Goal: Book appointment/travel/reservation

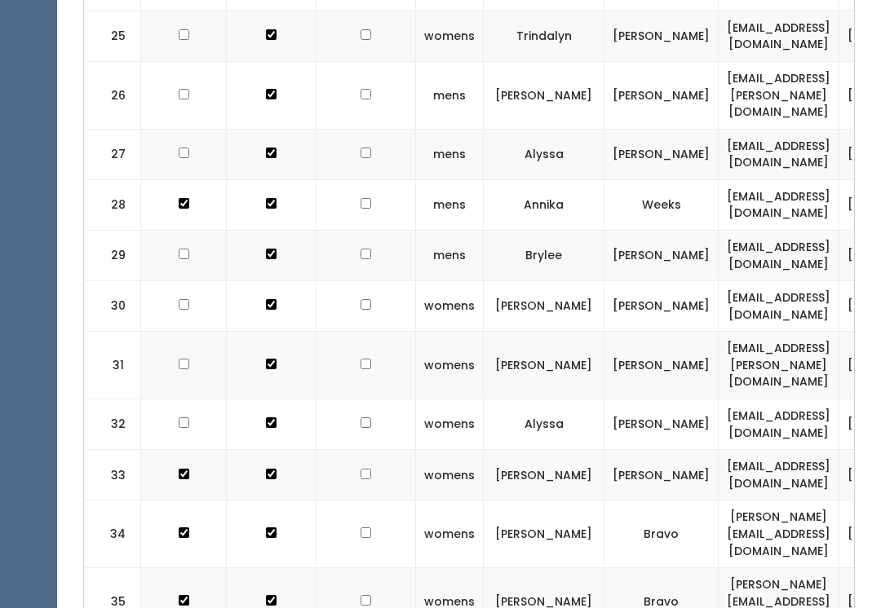
scroll to position [0, 289]
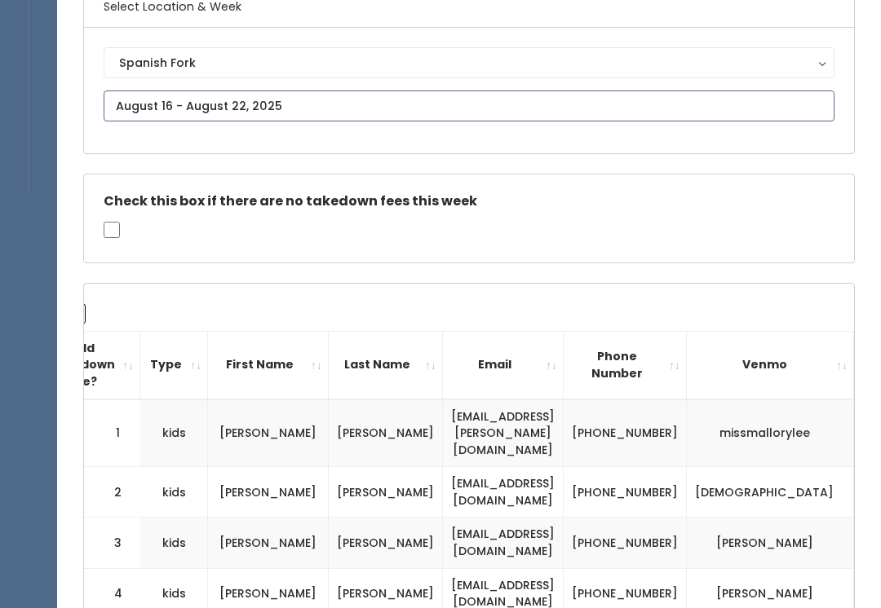
click at [319, 101] on input "text" at bounding box center [469, 106] width 731 height 31
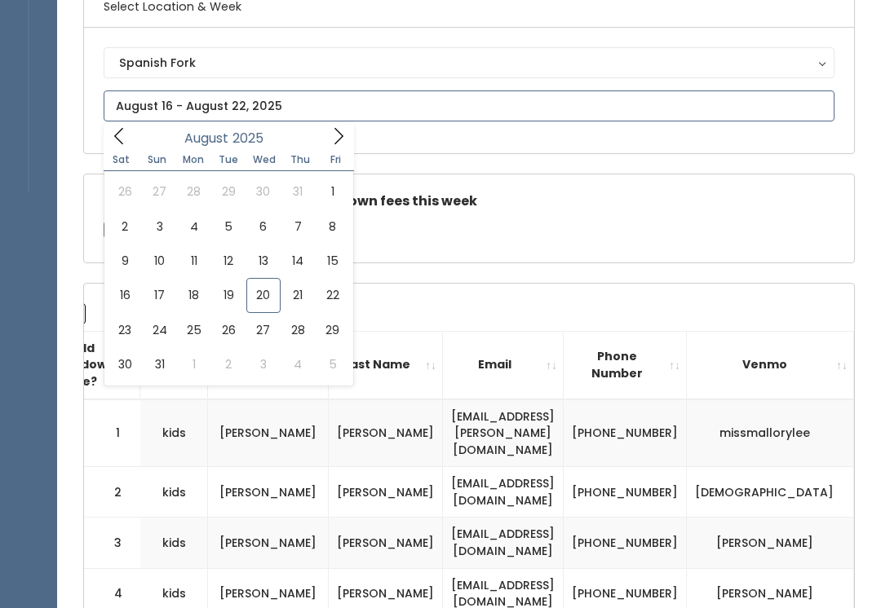
scroll to position [148, 0]
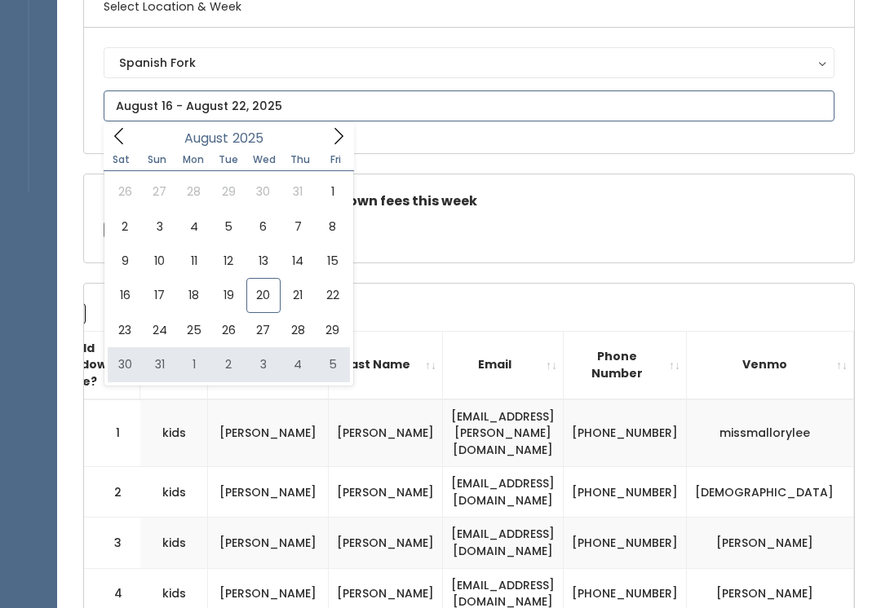
type input "August 30 to September 5"
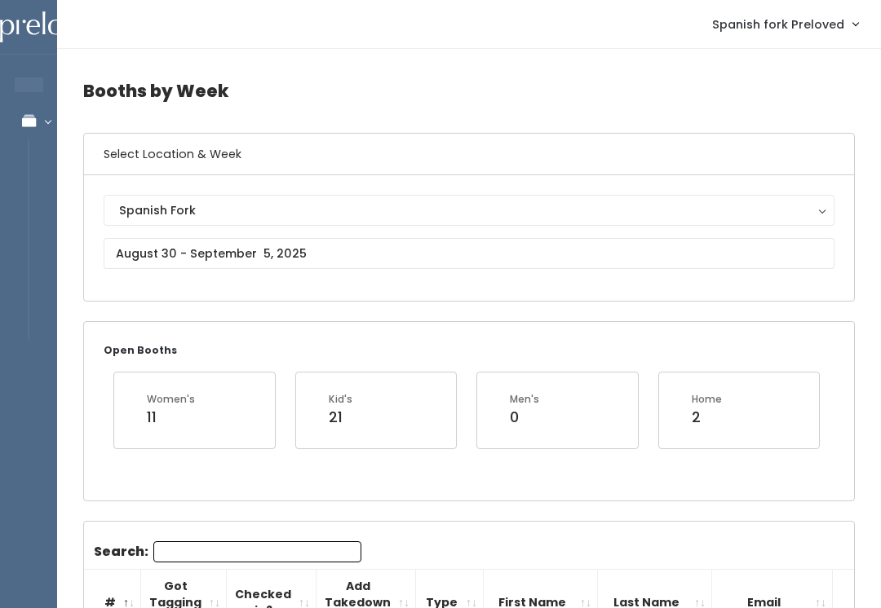
click at [319, 223] on button "Spanish Fork" at bounding box center [469, 210] width 731 height 31
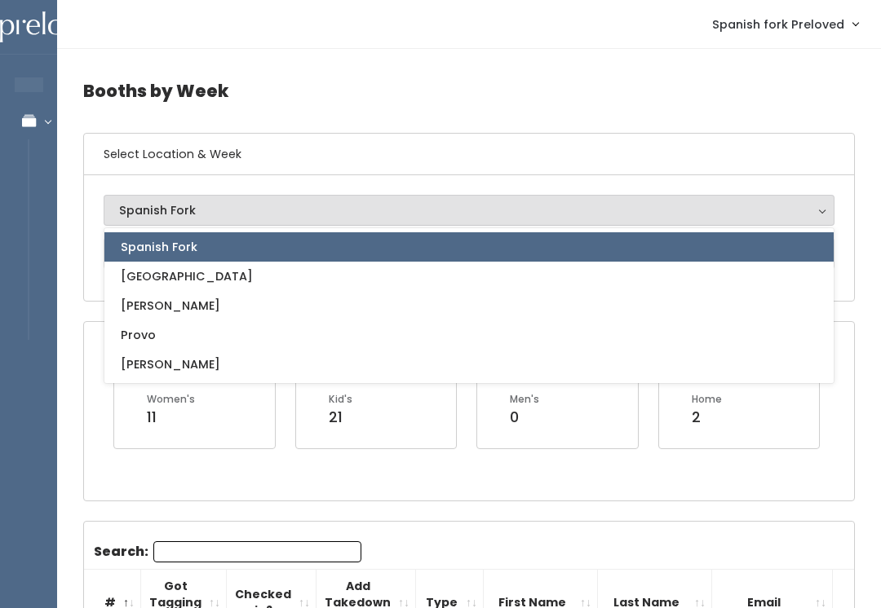
click at [842, 378] on div "Open Booths Women's 11 Kid's 21 Men's 0 Home 2" at bounding box center [469, 411] width 770 height 178
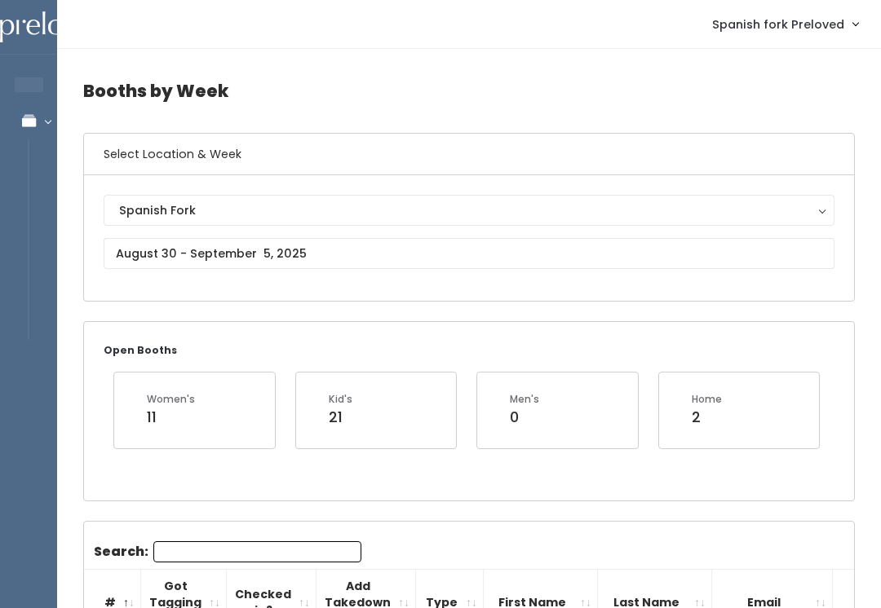
click at [289, 248] on input "text" at bounding box center [469, 253] width 731 height 31
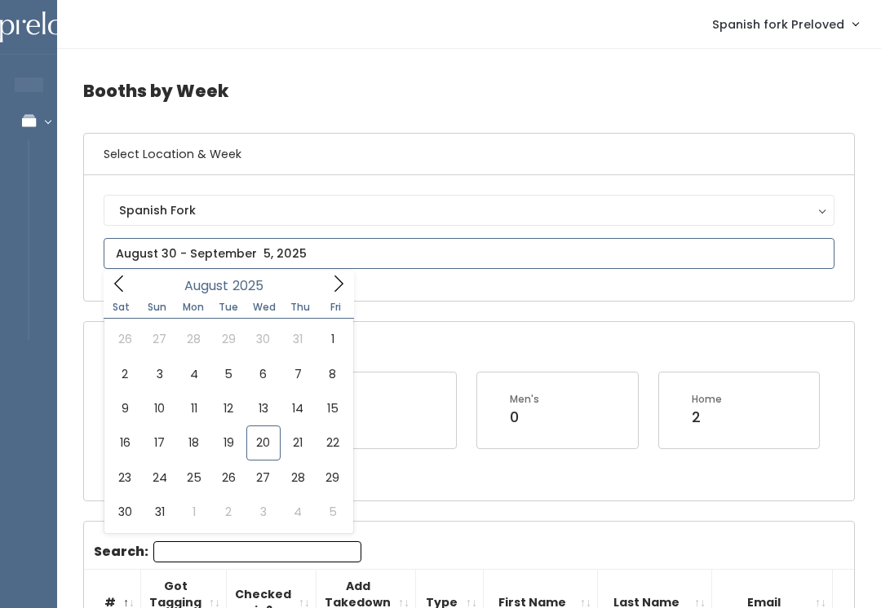
type input "August 23 to August 29"
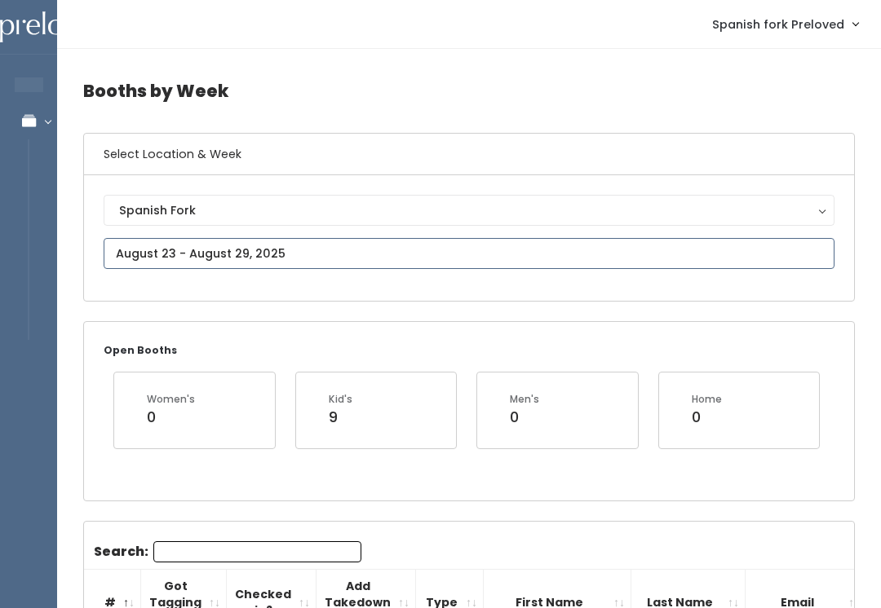
click at [411, 249] on input "text" at bounding box center [469, 253] width 731 height 31
type input "[DATE] to [DATE]"
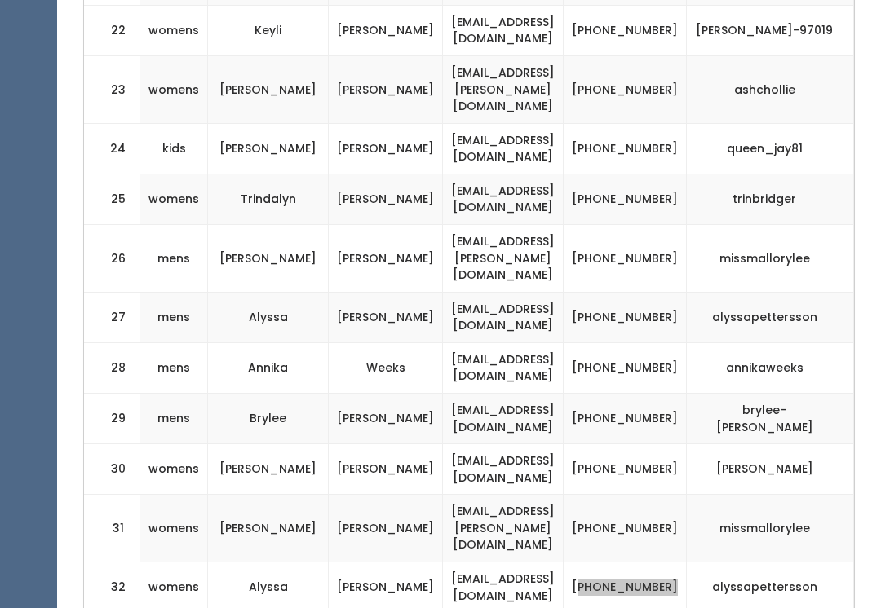
scroll to position [1711, 0]
